Goal: Task Accomplishment & Management: Manage account settings

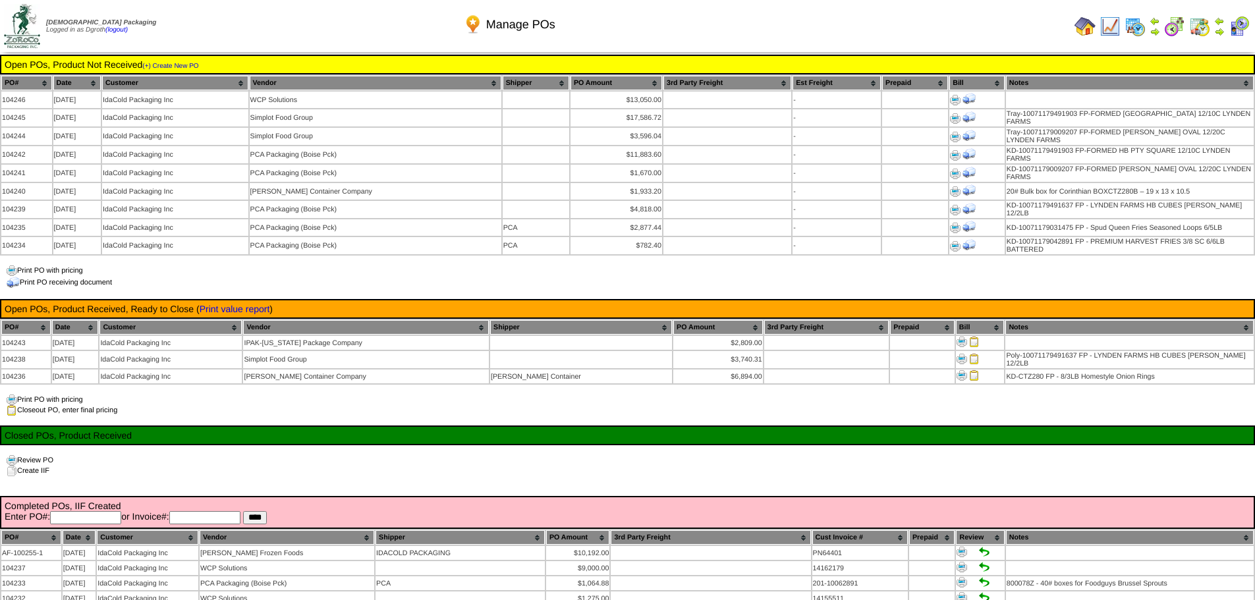
click at [354, 303] on td "Open POs, Product Received, Ready to Close ( Print value report )" at bounding box center [627, 309] width 1247 height 12
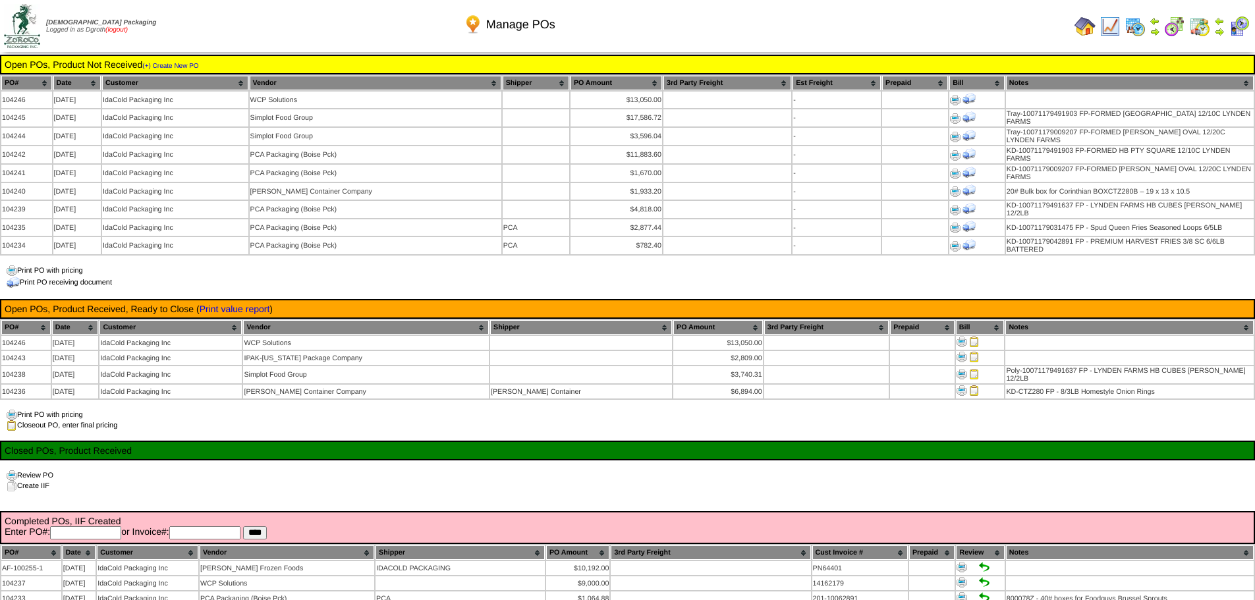
click at [128, 30] on link "(logout)" at bounding box center [116, 29] width 22 height 7
